Goal: Navigation & Orientation: Find specific page/section

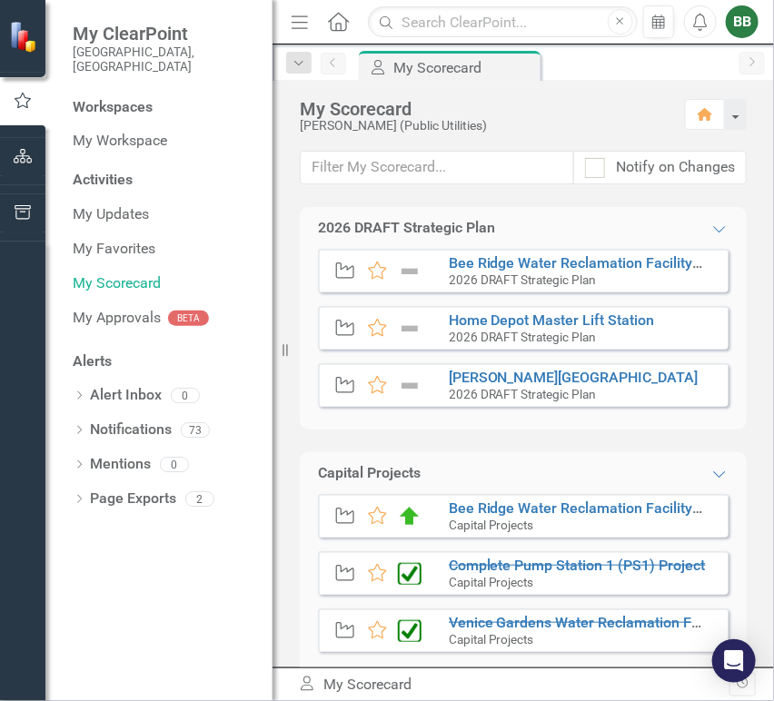
click at [35, 161] on button "button" at bounding box center [23, 157] width 41 height 38
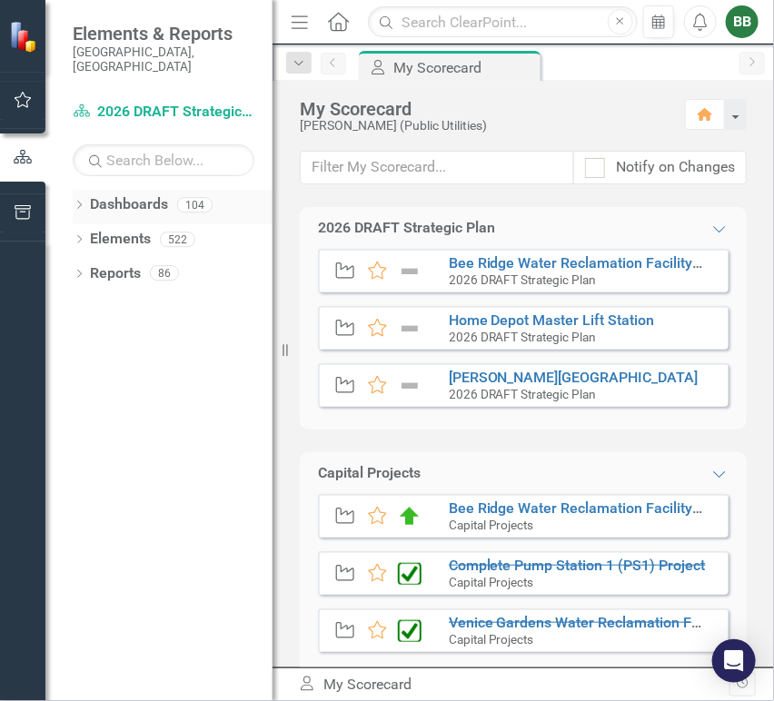
click at [79, 201] on icon at bounding box center [79, 205] width 5 height 8
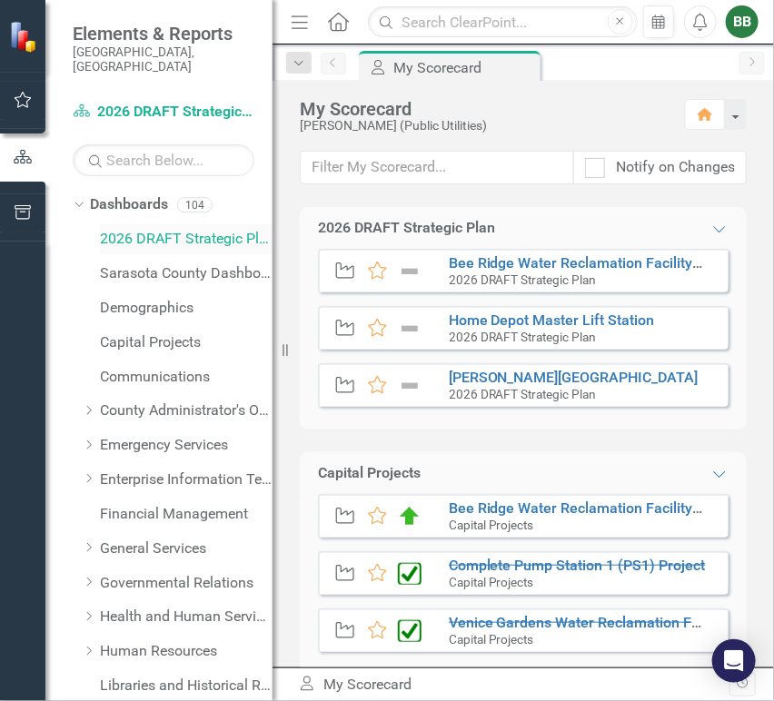
click at [141, 229] on link "2026 DRAFT Strategic Plan" at bounding box center [186, 239] width 173 height 21
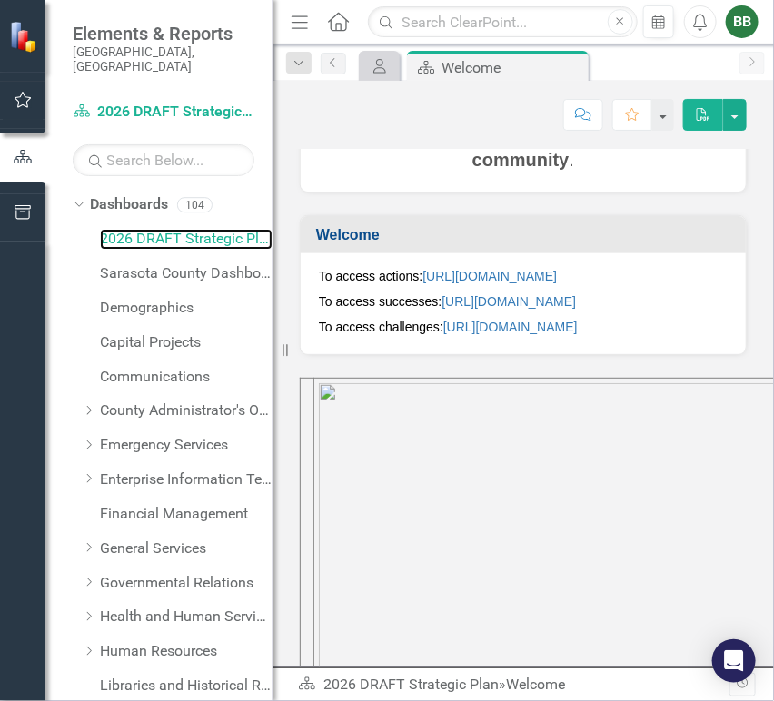
scroll to position [806, 0]
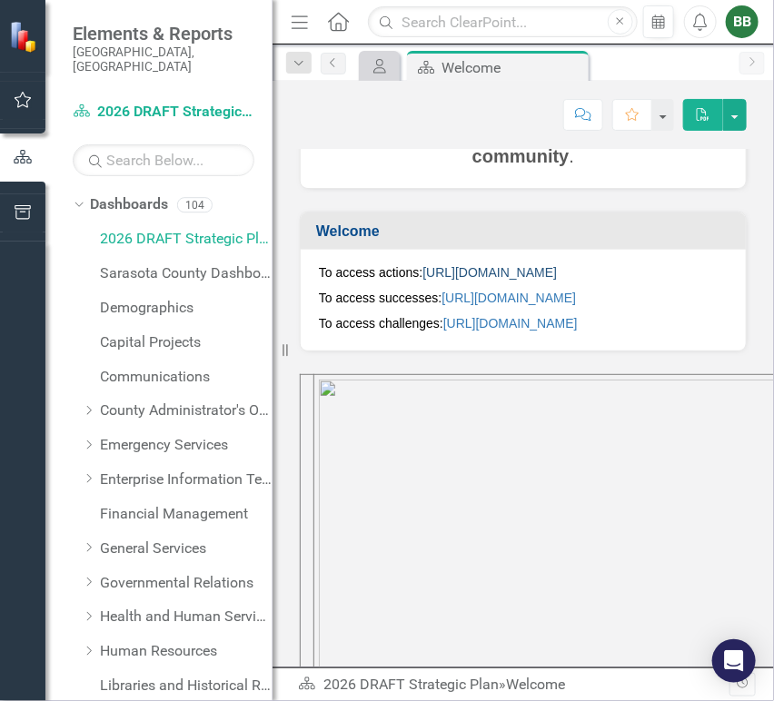
click at [557, 280] on link "[URL][DOMAIN_NAME]" at bounding box center [489, 272] width 134 height 15
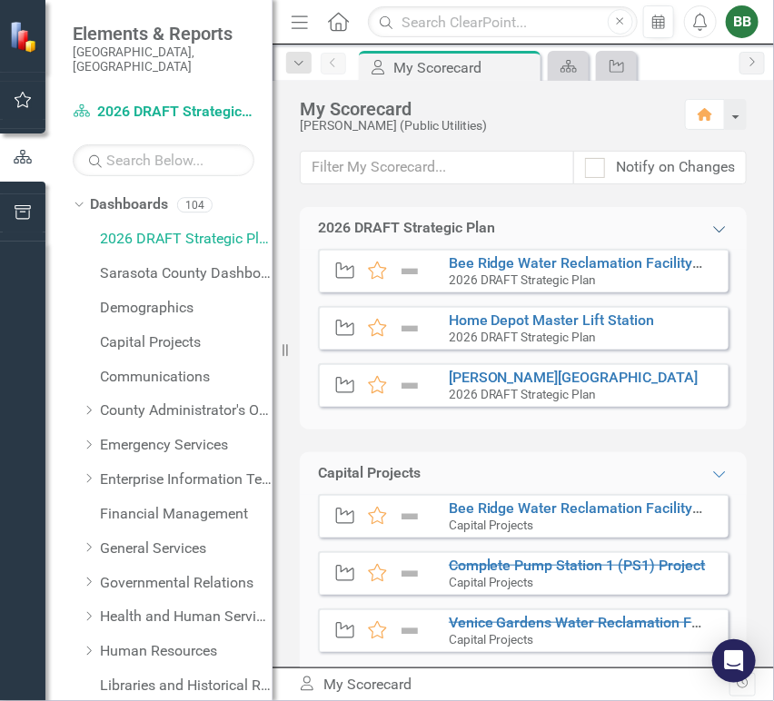
click at [713, 225] on icon "Expanded" at bounding box center [719, 229] width 18 height 15
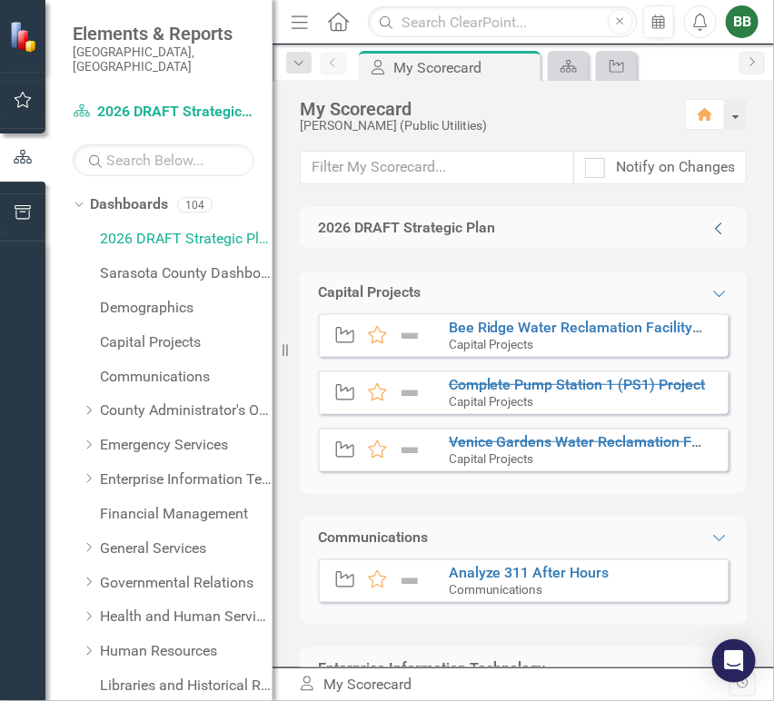
click at [713, 225] on icon "Collapse" at bounding box center [719, 229] width 18 height 15
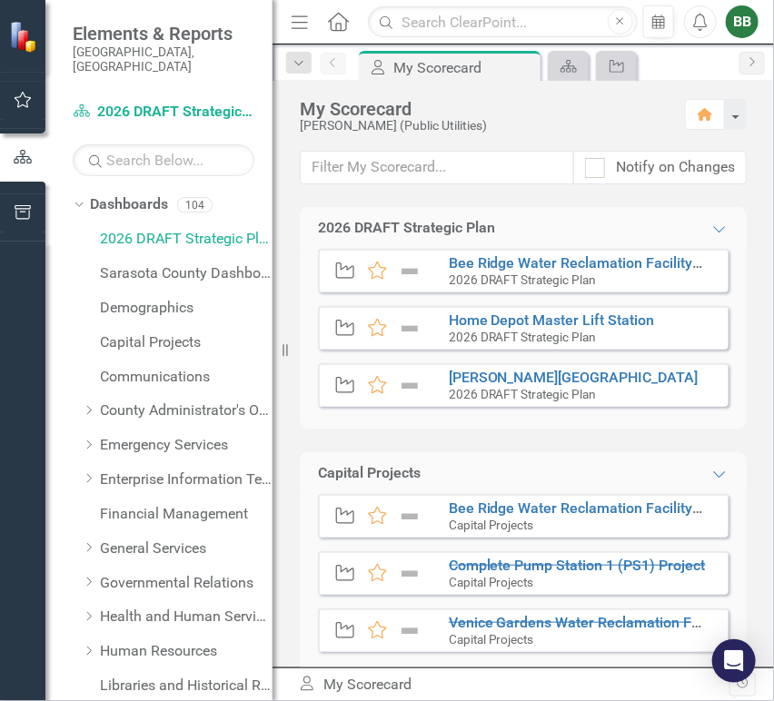
click at [460, 223] on div "2026 DRAFT Strategic Plan" at bounding box center [406, 228] width 177 height 21
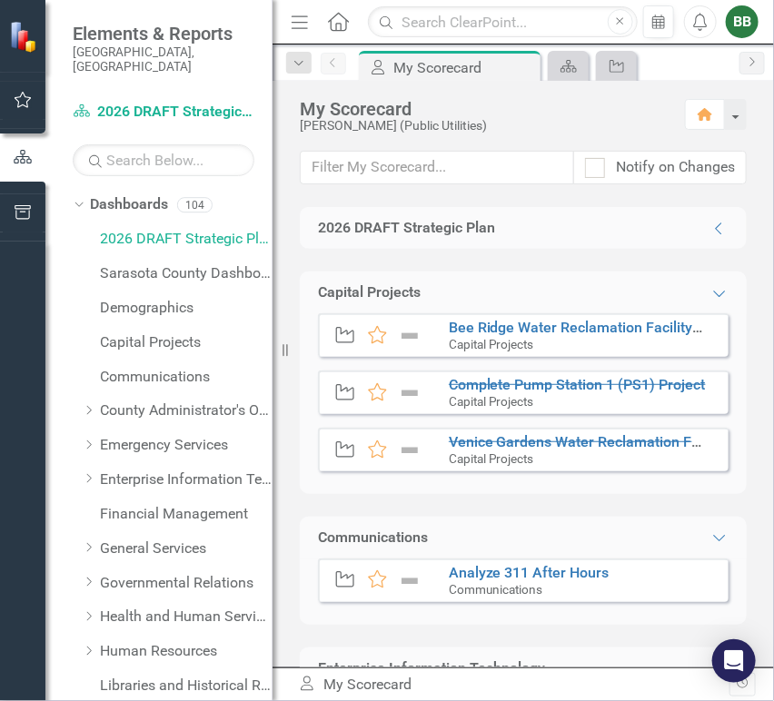
click at [460, 223] on div "2026 DRAFT Strategic Plan" at bounding box center [406, 228] width 177 height 21
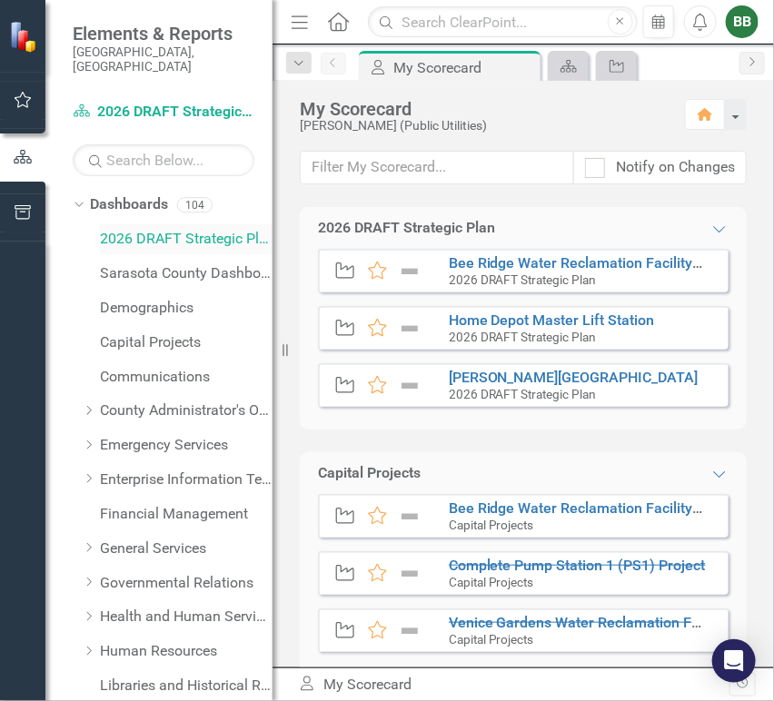
click at [215, 229] on link "2026 DRAFT Strategic Plan" at bounding box center [186, 239] width 173 height 21
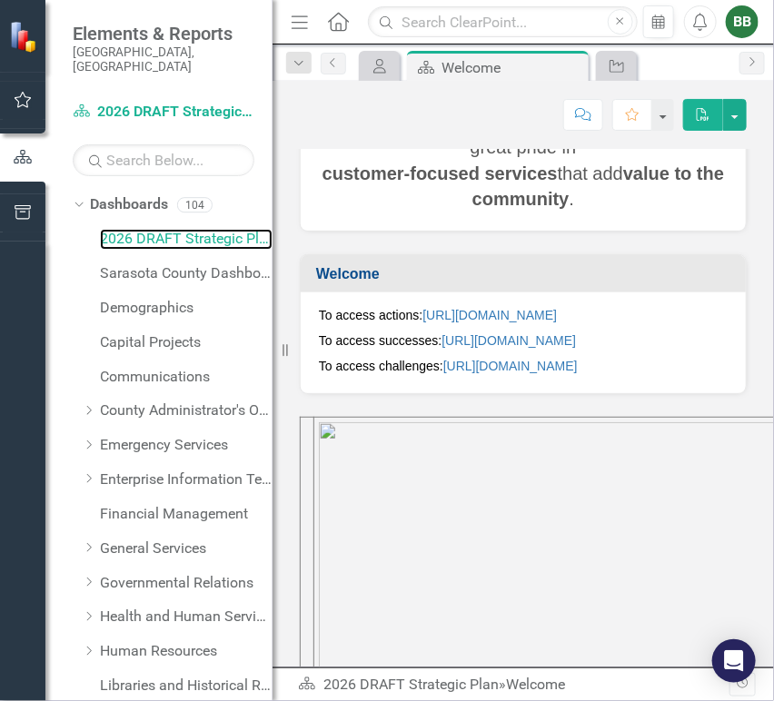
scroll to position [756, 0]
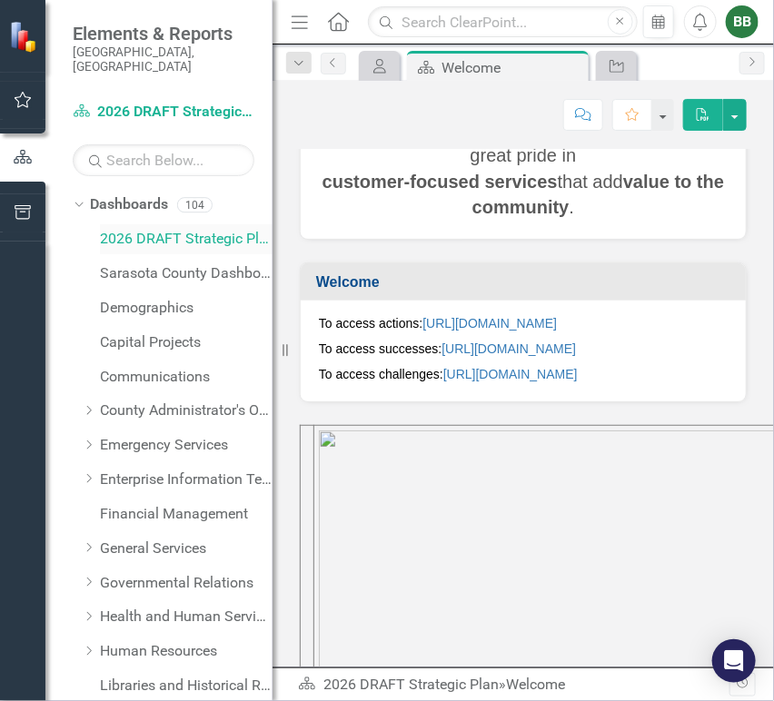
click at [214, 229] on link "2026 DRAFT Strategic Plan" at bounding box center [186, 239] width 173 height 21
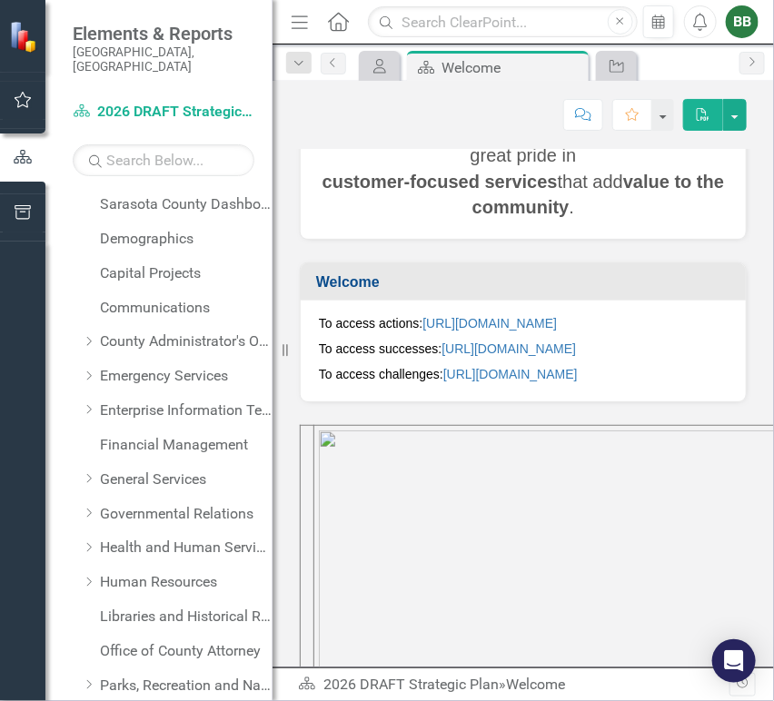
scroll to position [0, 0]
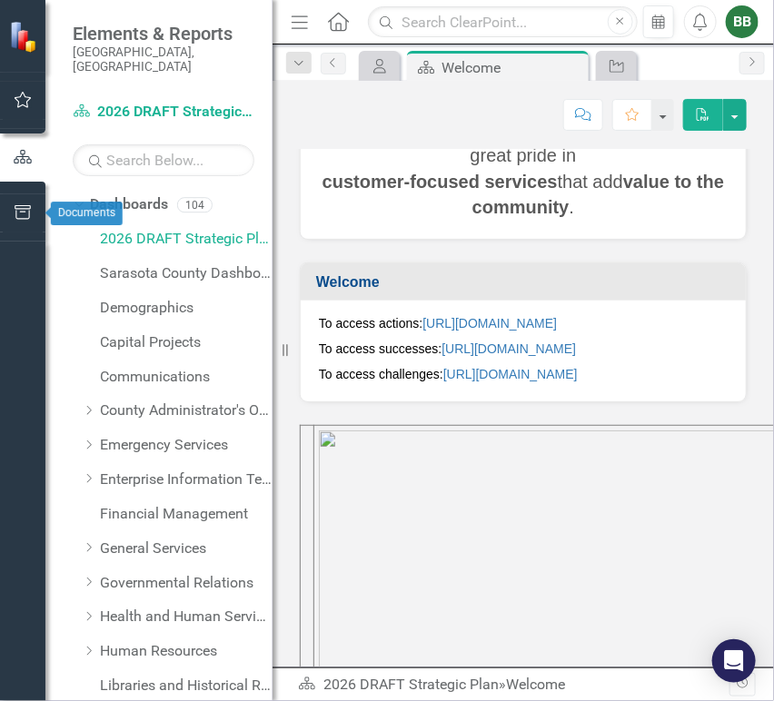
click at [29, 211] on icon "button" at bounding box center [23, 212] width 16 height 15
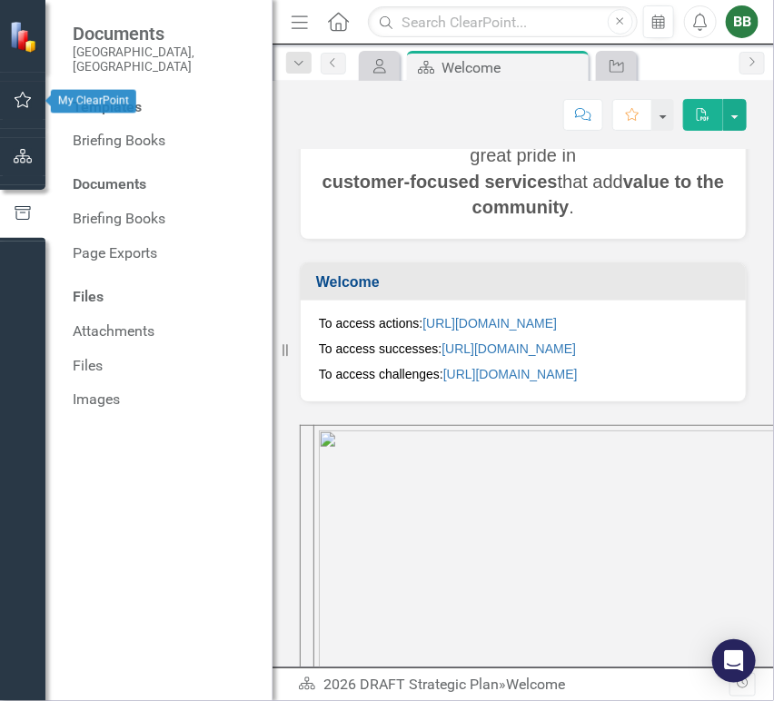
click at [25, 100] on icon "button" at bounding box center [23, 100] width 19 height 15
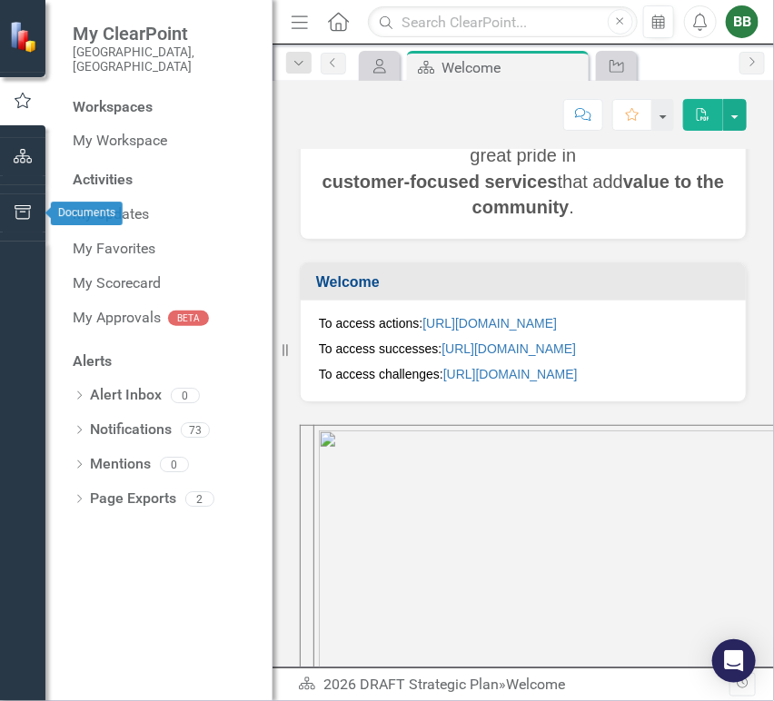
click at [26, 209] on icon "button" at bounding box center [23, 212] width 19 height 15
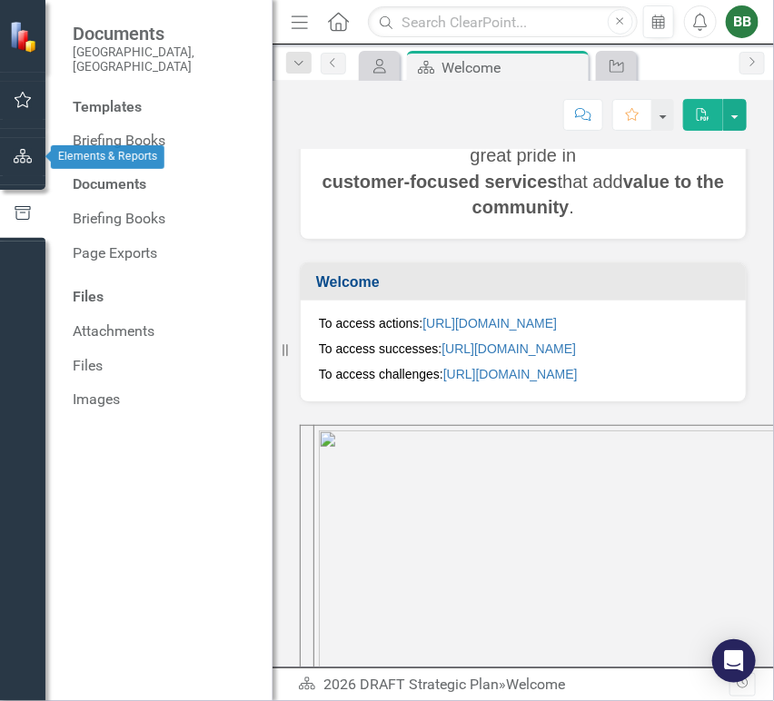
click at [27, 161] on icon "button" at bounding box center [23, 156] width 19 height 15
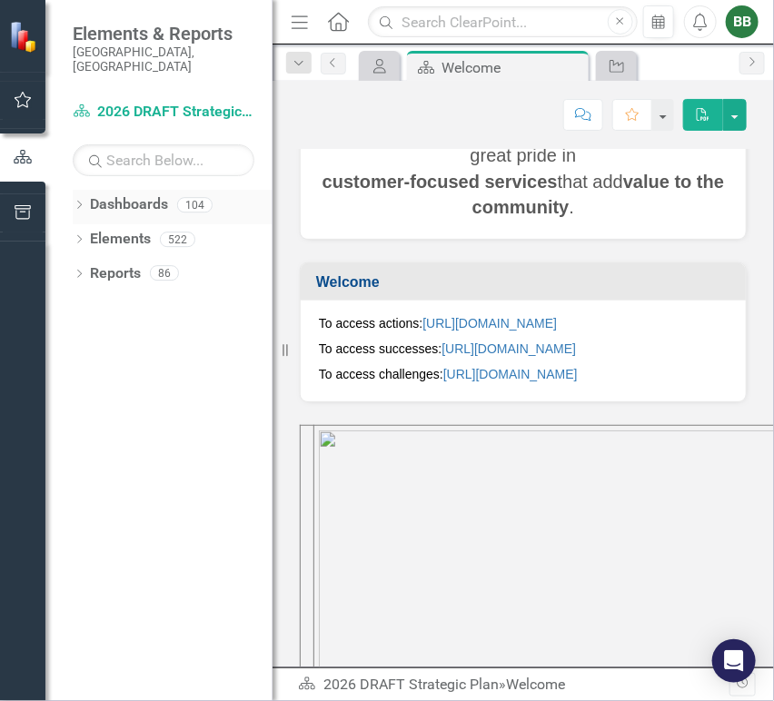
click at [80, 202] on icon "Dropdown" at bounding box center [79, 207] width 13 height 10
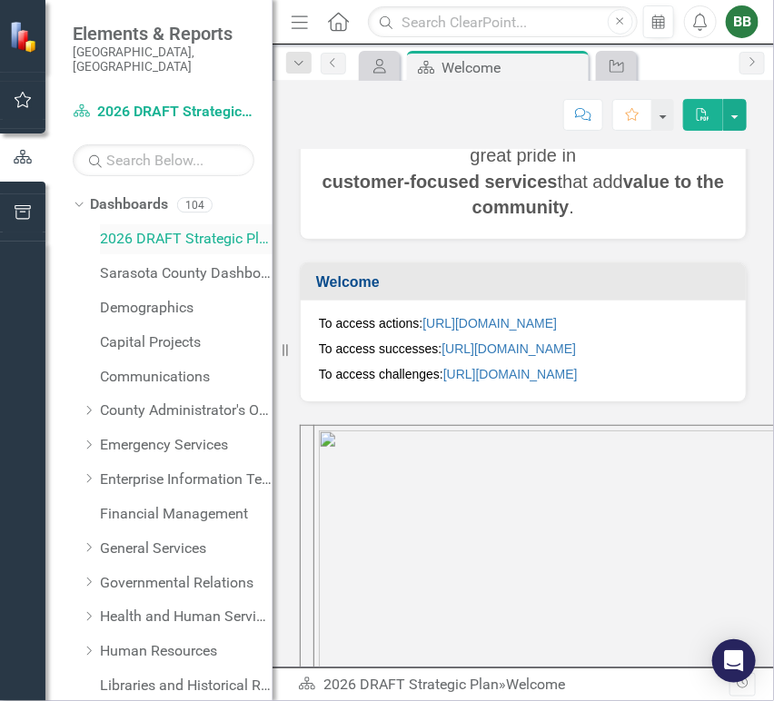
click at [151, 229] on link "2026 DRAFT Strategic Plan" at bounding box center [186, 239] width 173 height 21
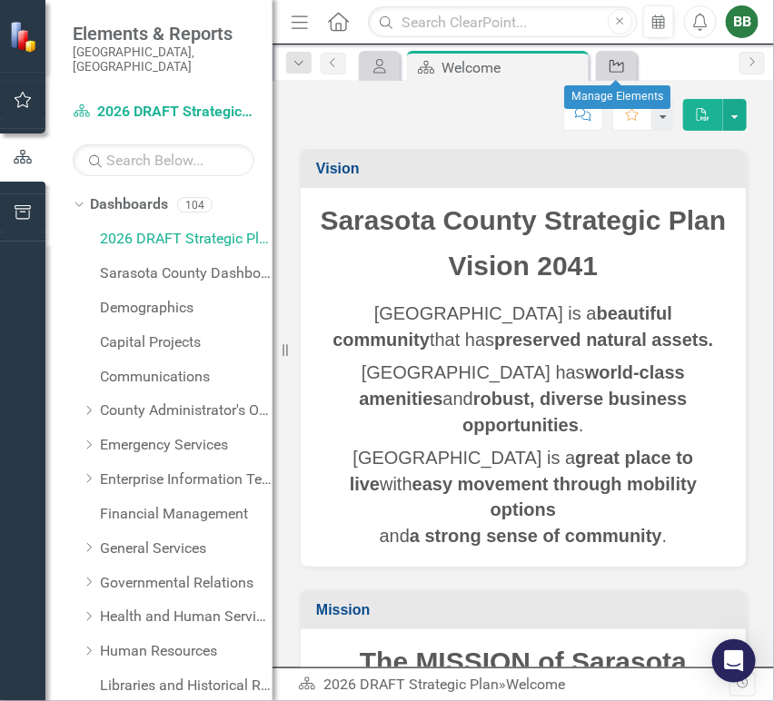
click at [621, 64] on icon "Action" at bounding box center [617, 66] width 18 height 15
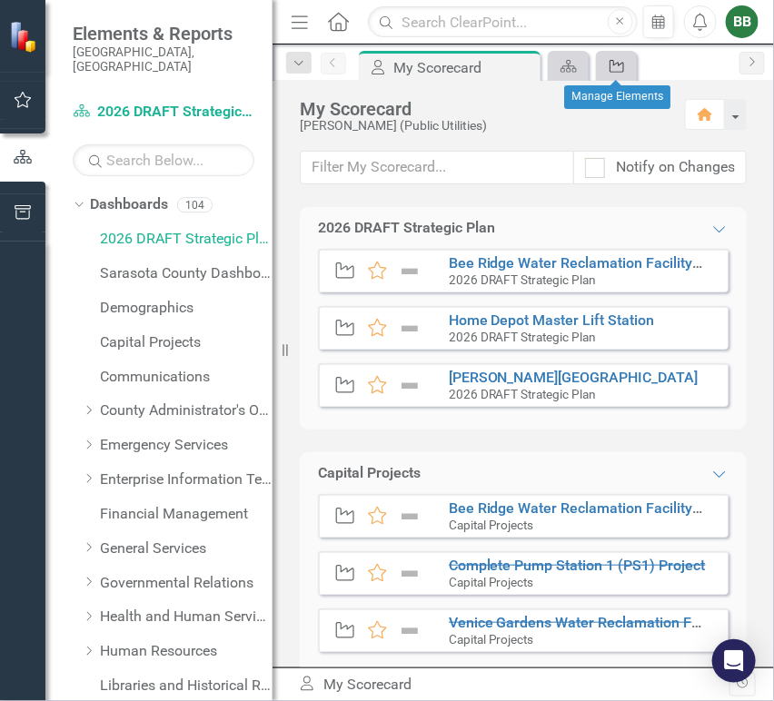
click at [621, 64] on icon "Action" at bounding box center [617, 66] width 18 height 15
click at [581, 64] on link "Dashboard" at bounding box center [568, 65] width 32 height 23
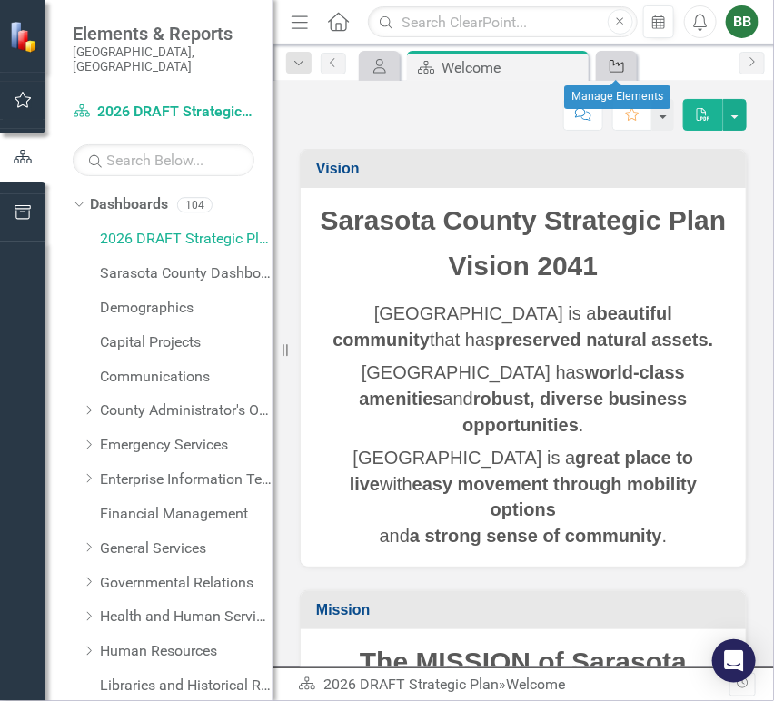
click at [614, 64] on icon "Action" at bounding box center [617, 66] width 18 height 15
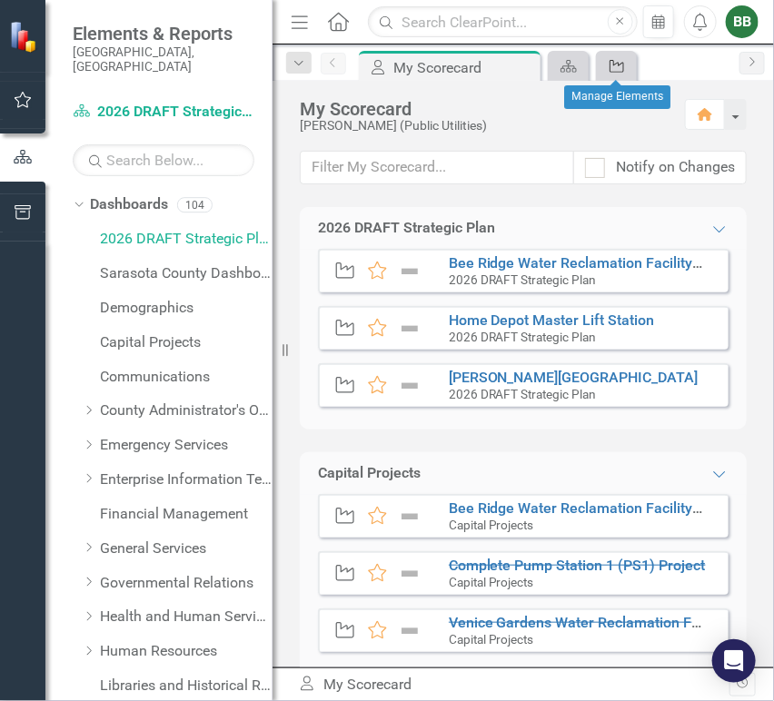
click at [622, 66] on icon "Action" at bounding box center [617, 66] width 18 height 15
click at [616, 67] on icon "Action" at bounding box center [617, 66] width 18 height 15
click at [389, 228] on div "2026 DRAFT Strategic Plan" at bounding box center [406, 228] width 177 height 21
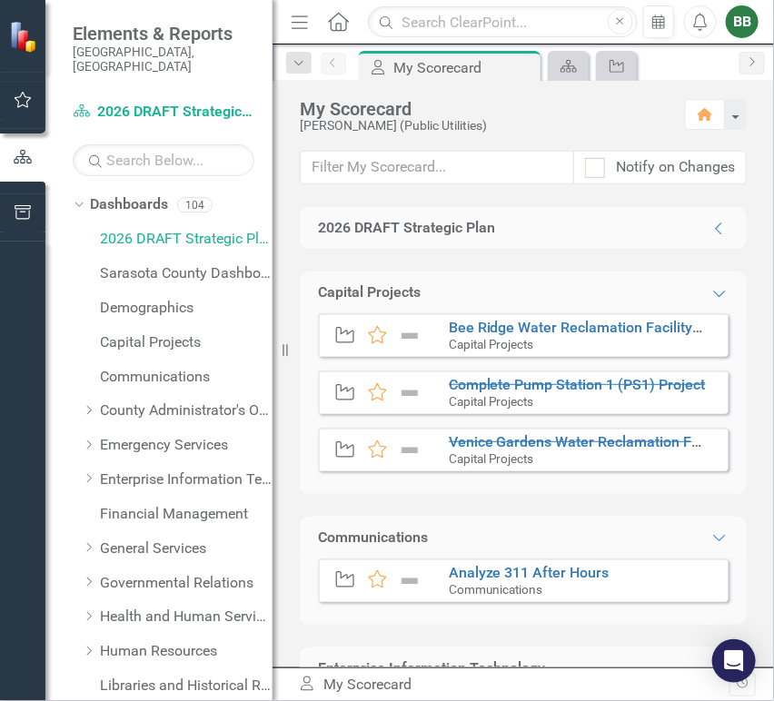
click at [389, 228] on div "2026 DRAFT Strategic Plan" at bounding box center [406, 228] width 177 height 21
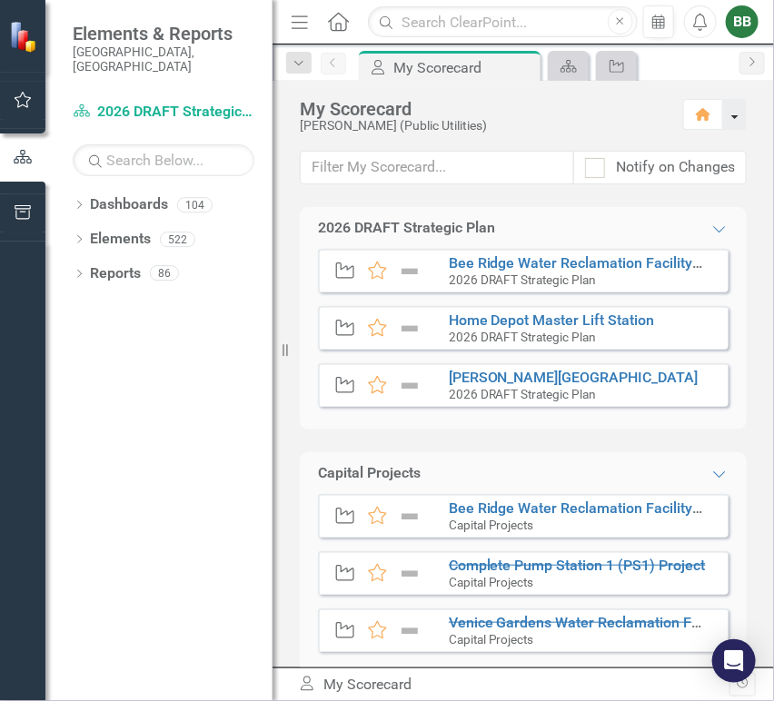
click at [736, 113] on button "button" at bounding box center [735, 114] width 24 height 31
click at [610, 117] on div "My Scorecard" at bounding box center [483, 109] width 367 height 20
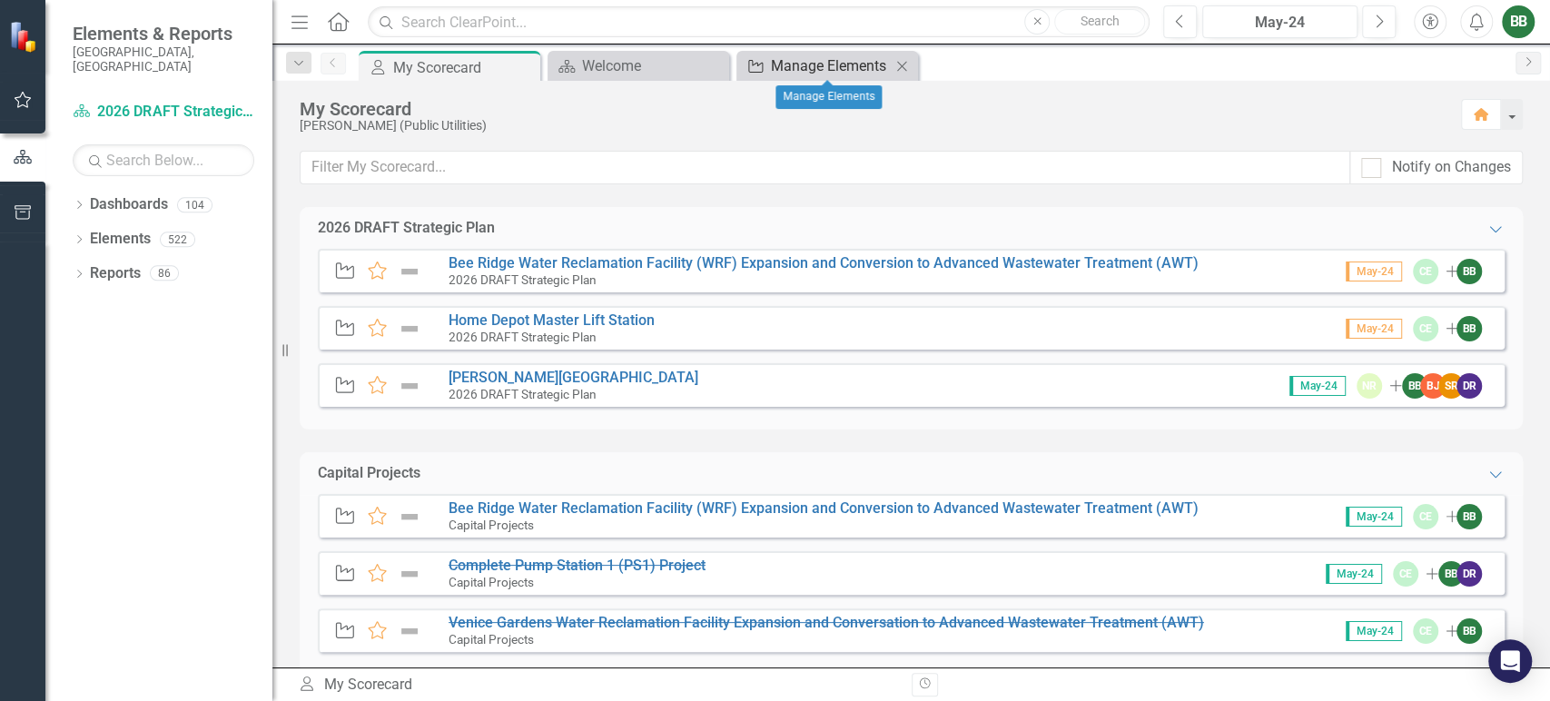
click at [773, 55] on div "Manage Elements" at bounding box center [831, 65] width 120 height 23
click at [773, 65] on div "Manage Elements" at bounding box center [831, 65] width 120 height 23
click at [773, 65] on div "Manage Elements" at bounding box center [842, 65] width 143 height 23
click at [773, 62] on div "Manage Elements" at bounding box center [831, 65] width 120 height 23
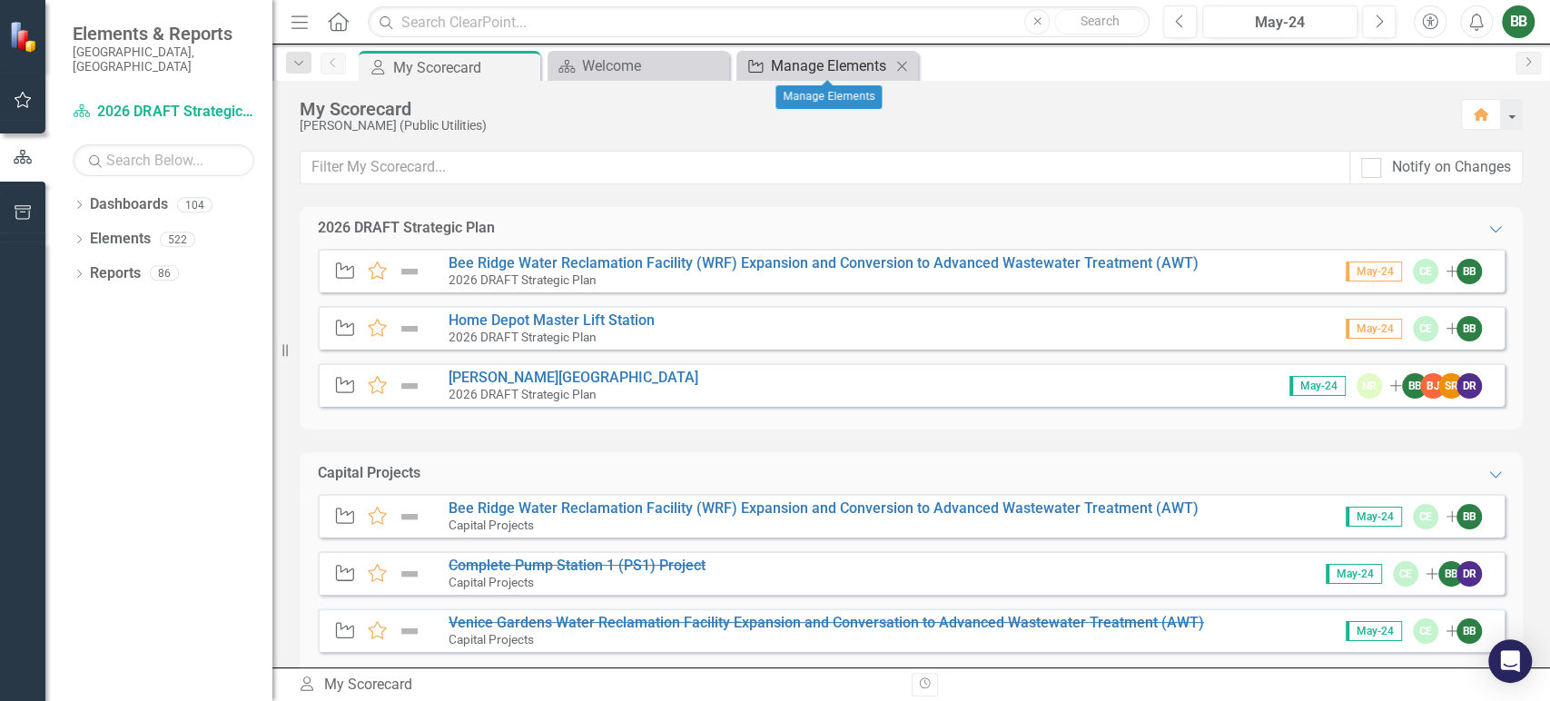
click at [773, 62] on div "Manage Elements" at bounding box center [831, 65] width 120 height 23
click at [773, 62] on div "Manage Elements" at bounding box center [842, 65] width 143 height 23
click at [773, 54] on div "Manage Elements" at bounding box center [831, 65] width 120 height 23
click at [773, 65] on div "Manage Elements" at bounding box center [831, 65] width 120 height 23
click at [80, 202] on icon "Dropdown" at bounding box center [79, 207] width 13 height 10
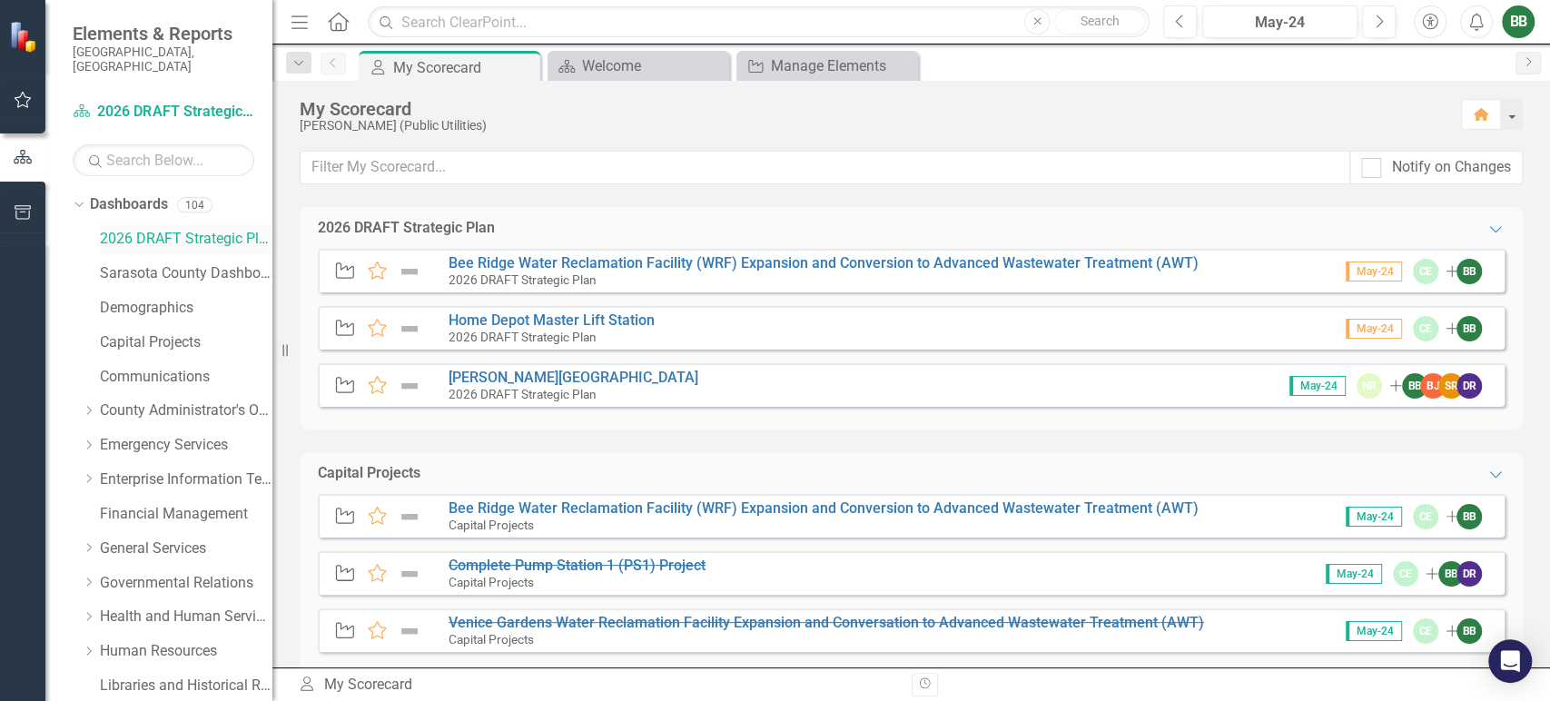
click at [226, 229] on link "2026 DRAFT Strategic Plan" at bounding box center [186, 239] width 173 height 21
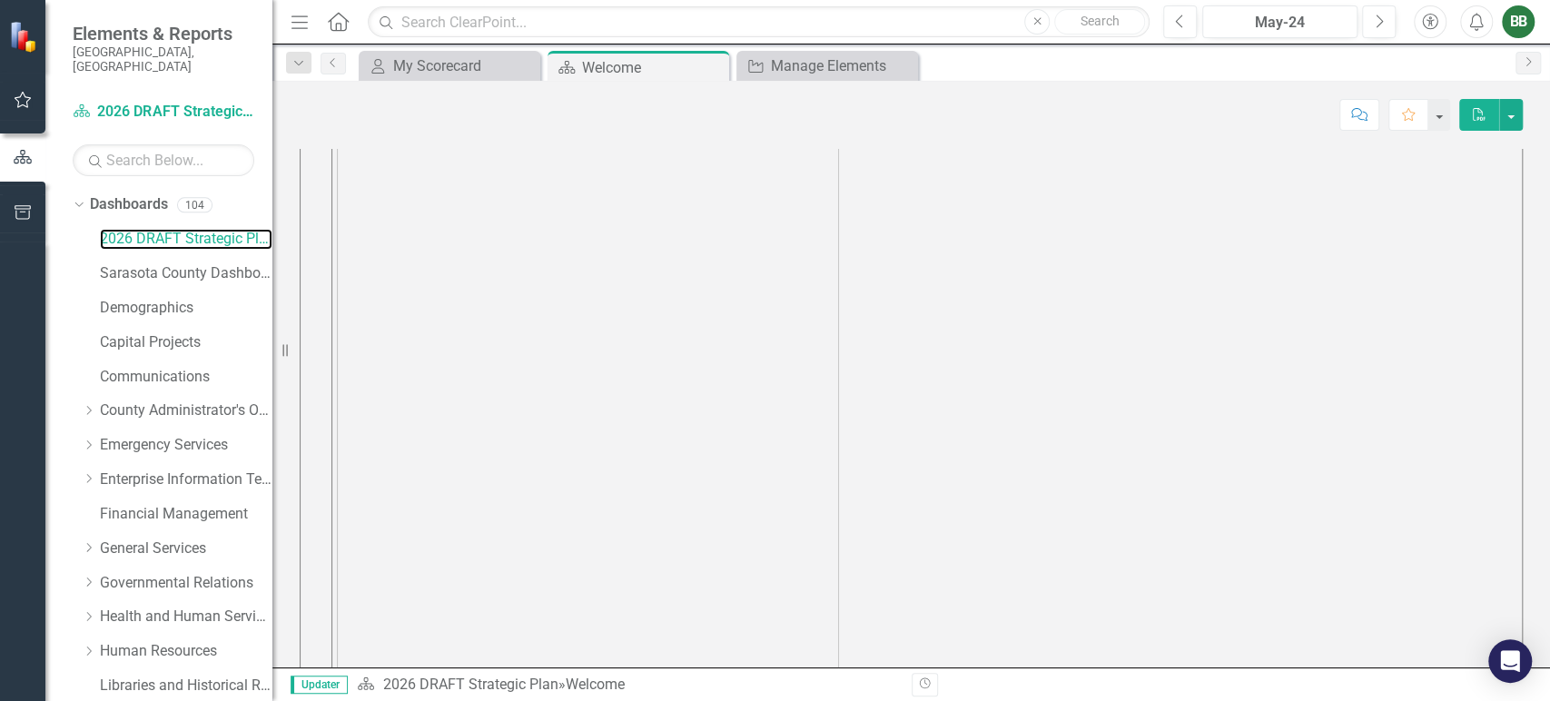
scroll to position [808, 0]
